Goal: Information Seeking & Learning: Check status

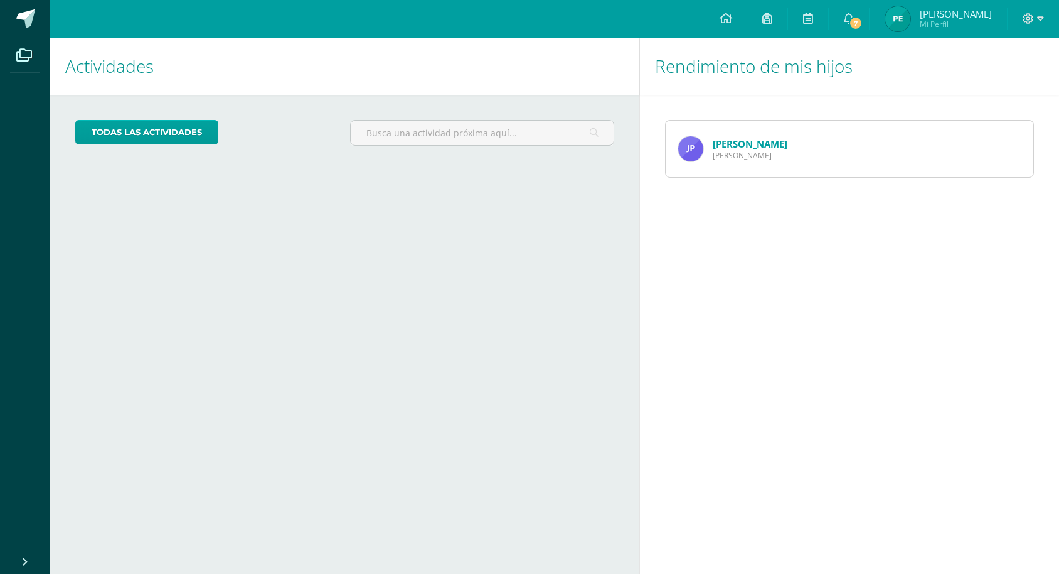
click at [734, 145] on link "[PERSON_NAME]" at bounding box center [750, 143] width 75 height 13
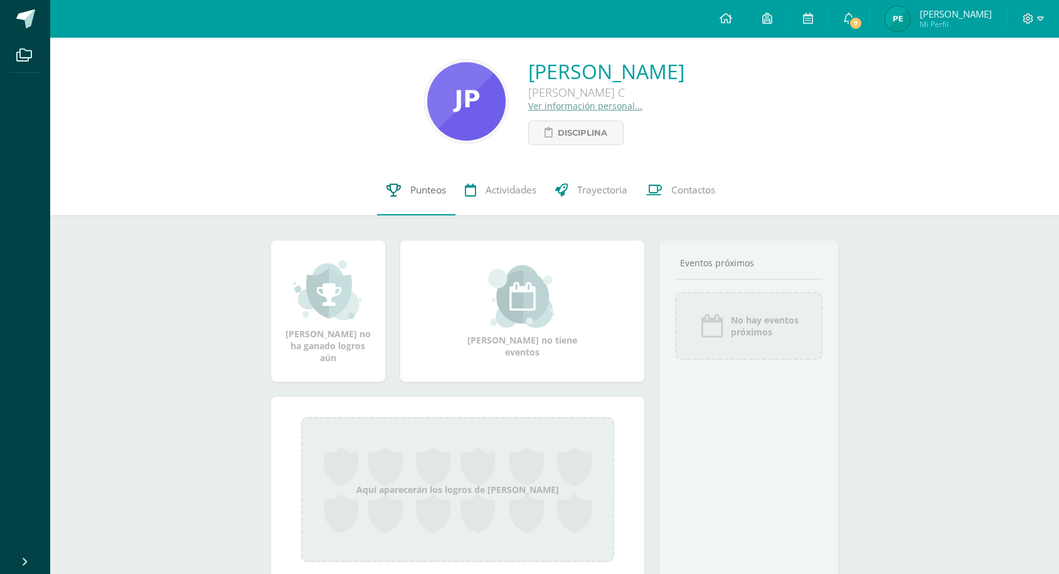
click at [427, 190] on span "Punteos" at bounding box center [428, 189] width 36 height 13
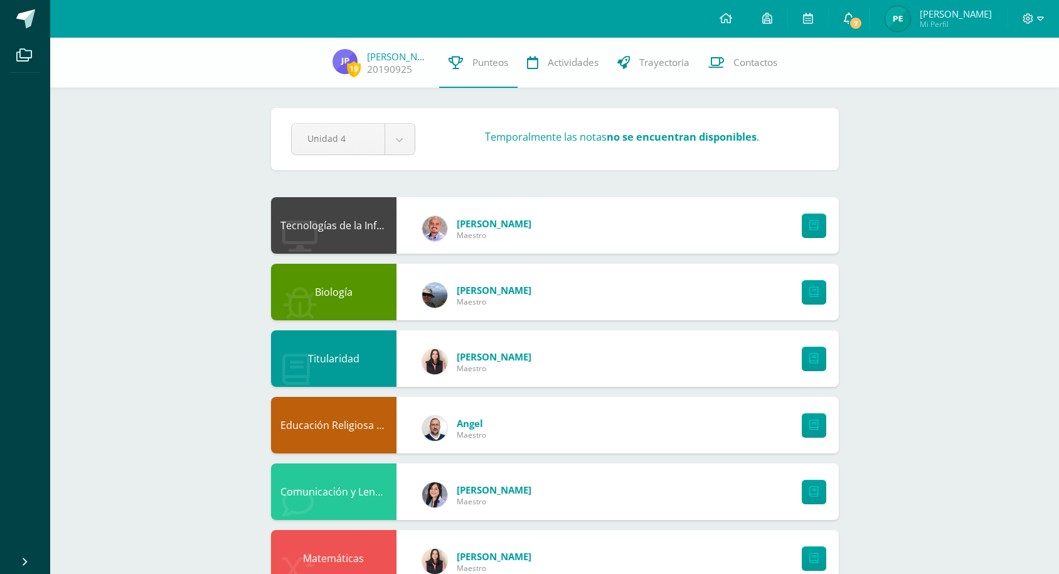
click at [857, 21] on span "7" at bounding box center [856, 23] width 14 height 14
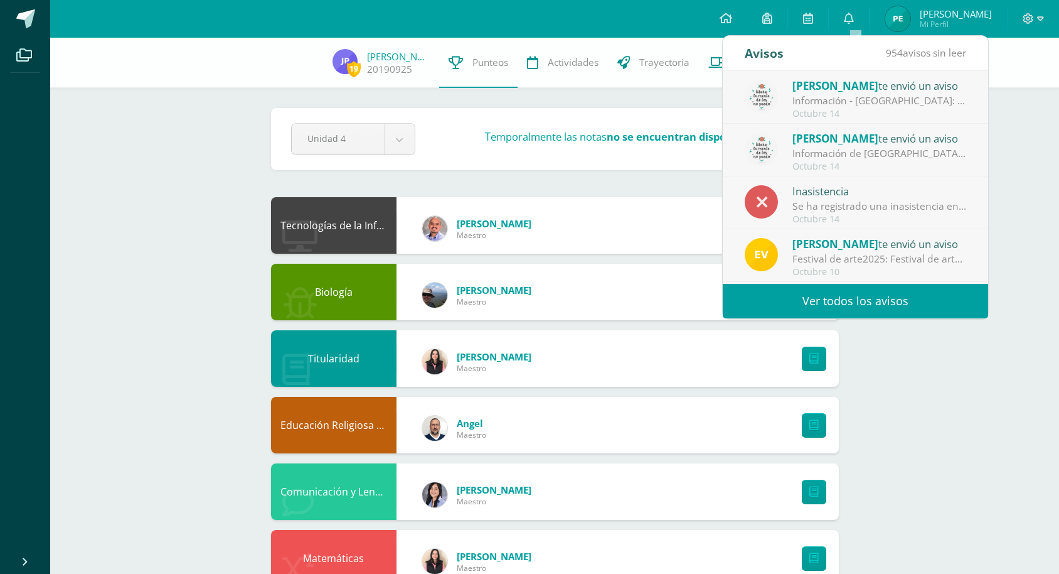
click at [850, 100] on div "Información - [GEOGRAPHIC_DATA]: Buenas tardes estudiantes y familias Tengo el …" at bounding box center [880, 101] width 174 height 14
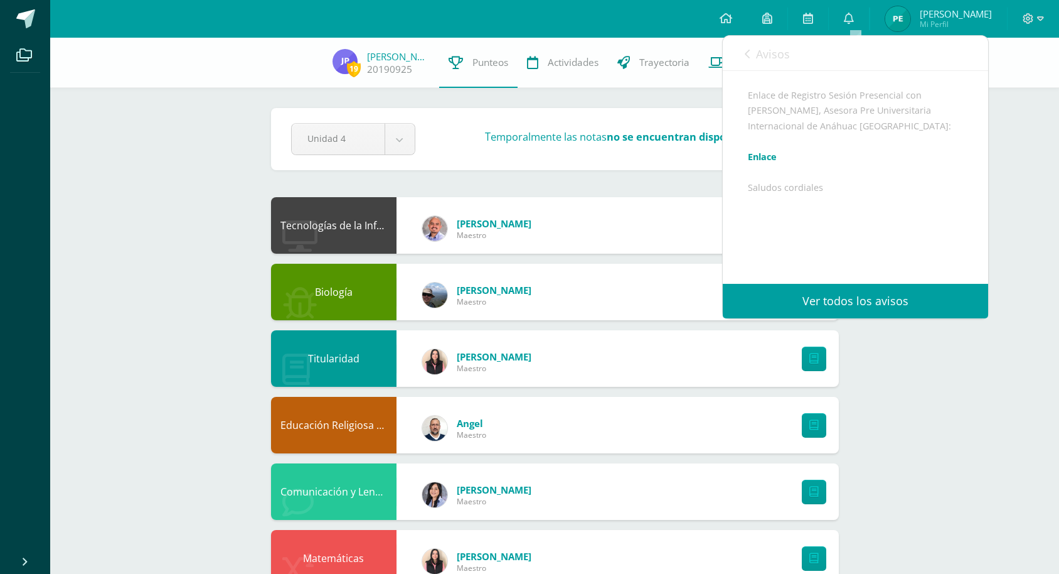
scroll to position [312, 0]
click at [853, 17] on icon at bounding box center [849, 18] width 10 height 11
click at [854, 16] on icon at bounding box center [849, 18] width 10 height 11
click at [846, 299] on link "Ver todos los avisos" at bounding box center [855, 301] width 265 height 35
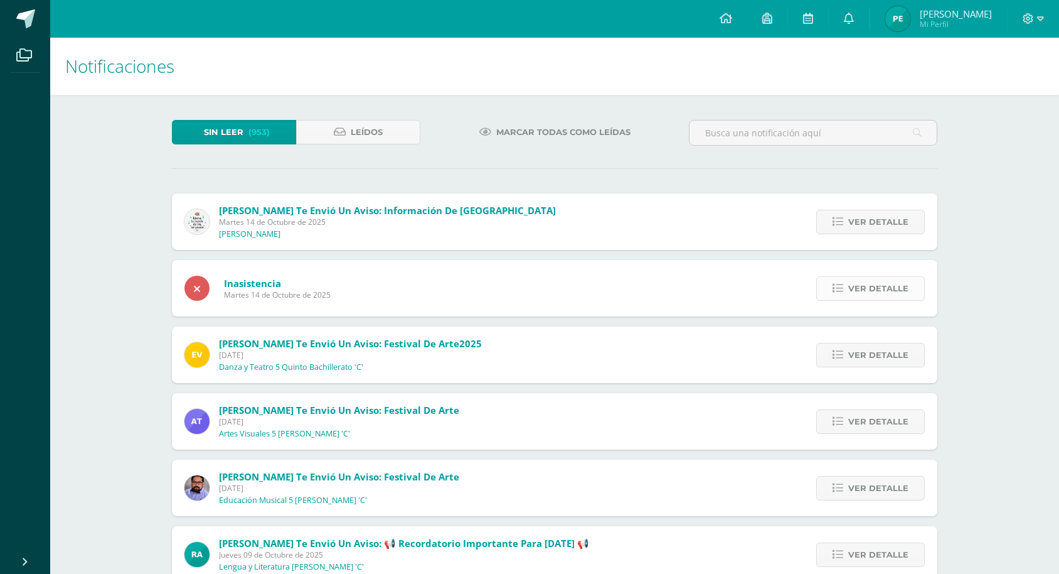
click at [867, 291] on span "Ver detalle" at bounding box center [878, 288] width 60 height 23
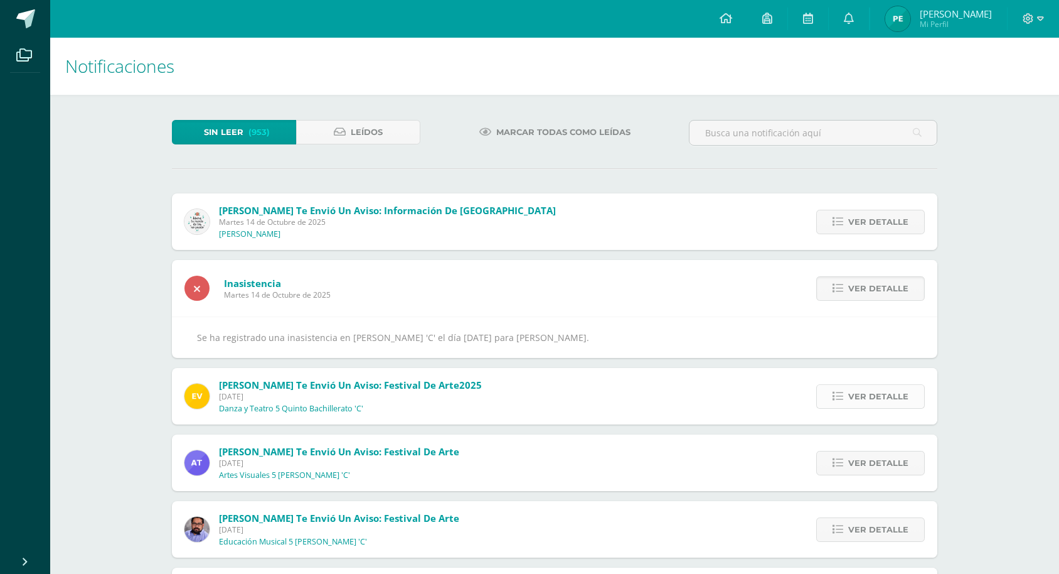
click at [864, 395] on span "Ver detalle" at bounding box center [878, 396] width 60 height 23
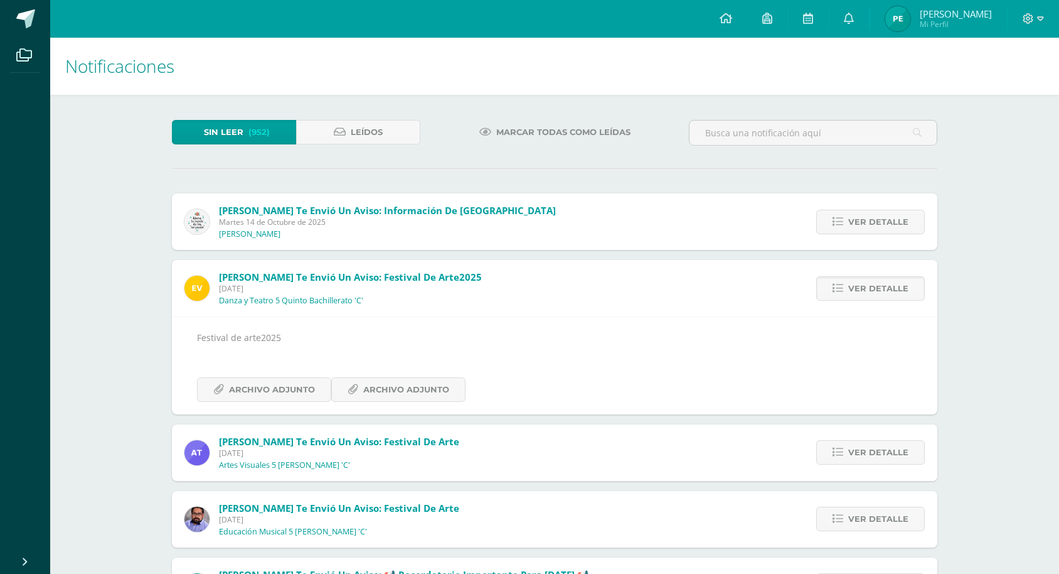
click at [260, 129] on span "(952)" at bounding box center [259, 131] width 21 height 23
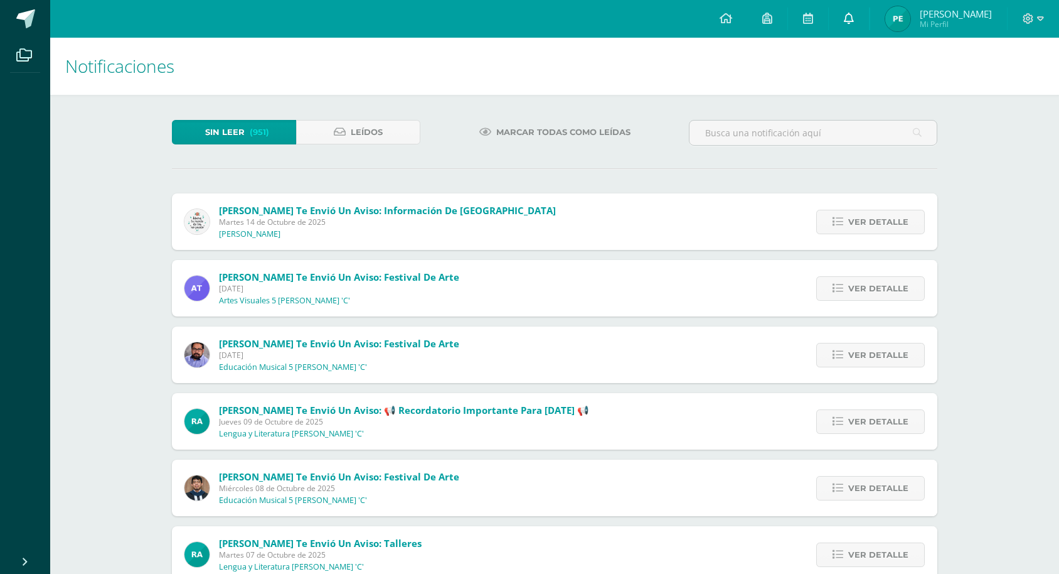
click at [854, 19] on icon at bounding box center [849, 18] width 10 height 11
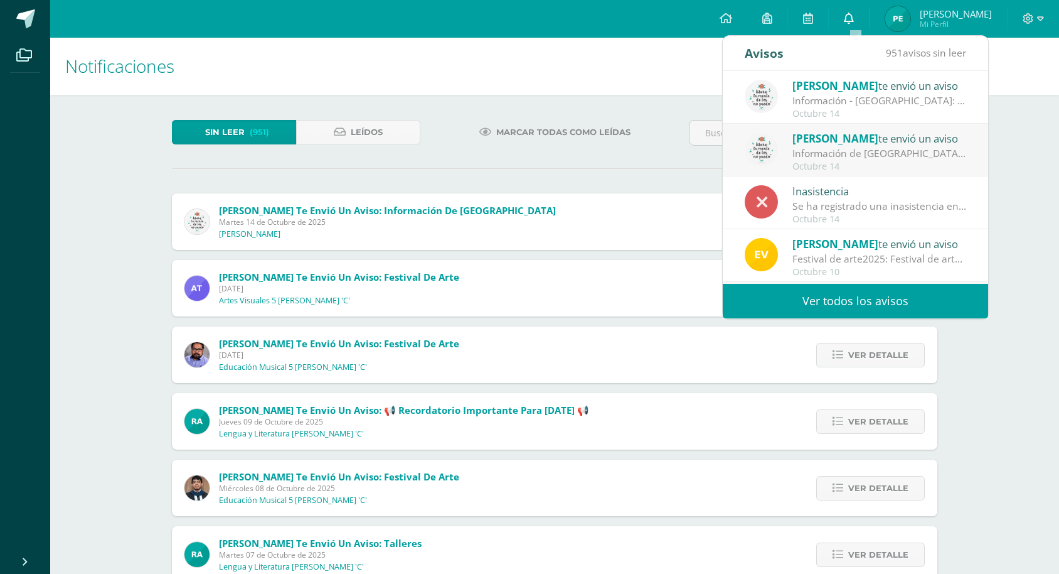
scroll to position [3, 0]
